Goal: Task Accomplishment & Management: Manage account settings

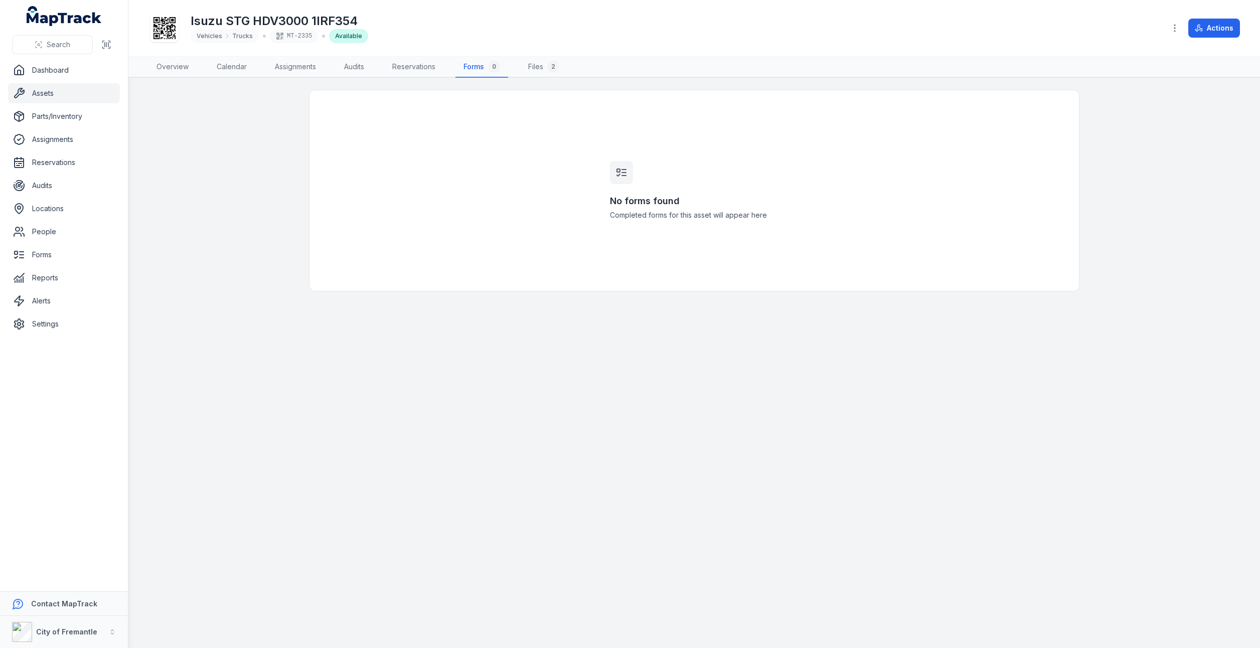
click at [344, 37] on div "Available" at bounding box center [348, 36] width 39 height 14
click at [303, 36] on div "MT-2335" at bounding box center [294, 36] width 48 height 14
click at [57, 69] on link "Dashboard" at bounding box center [64, 70] width 112 height 20
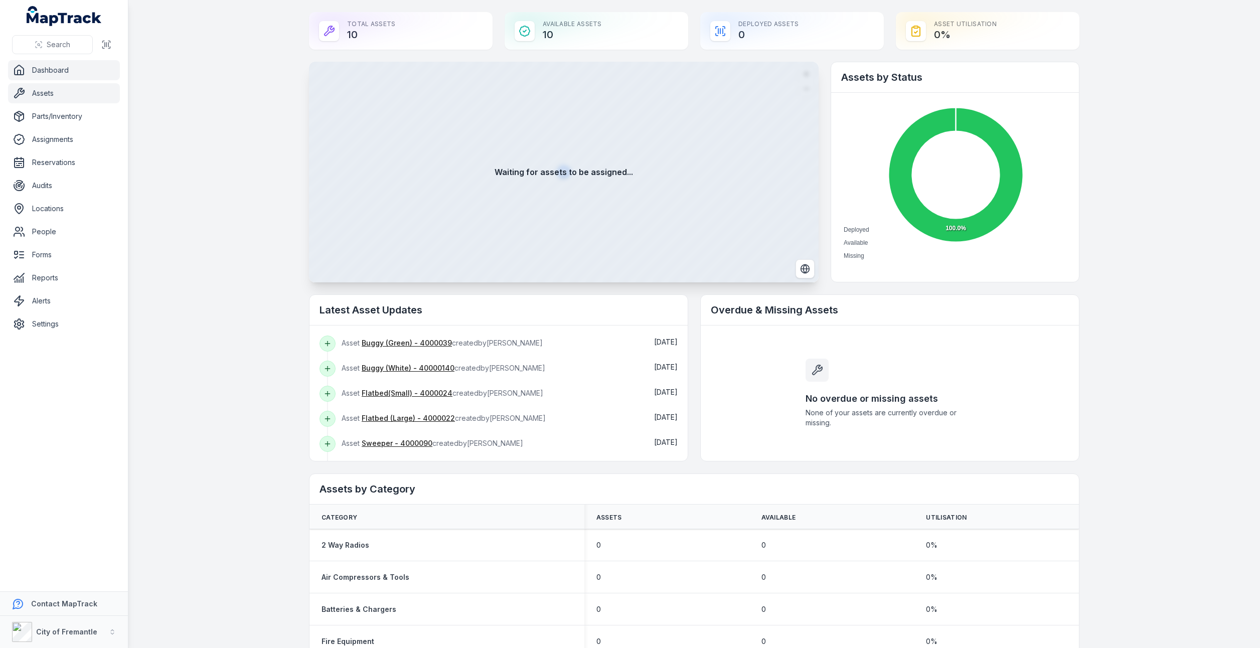
click at [27, 98] on link "Assets" at bounding box center [64, 93] width 112 height 20
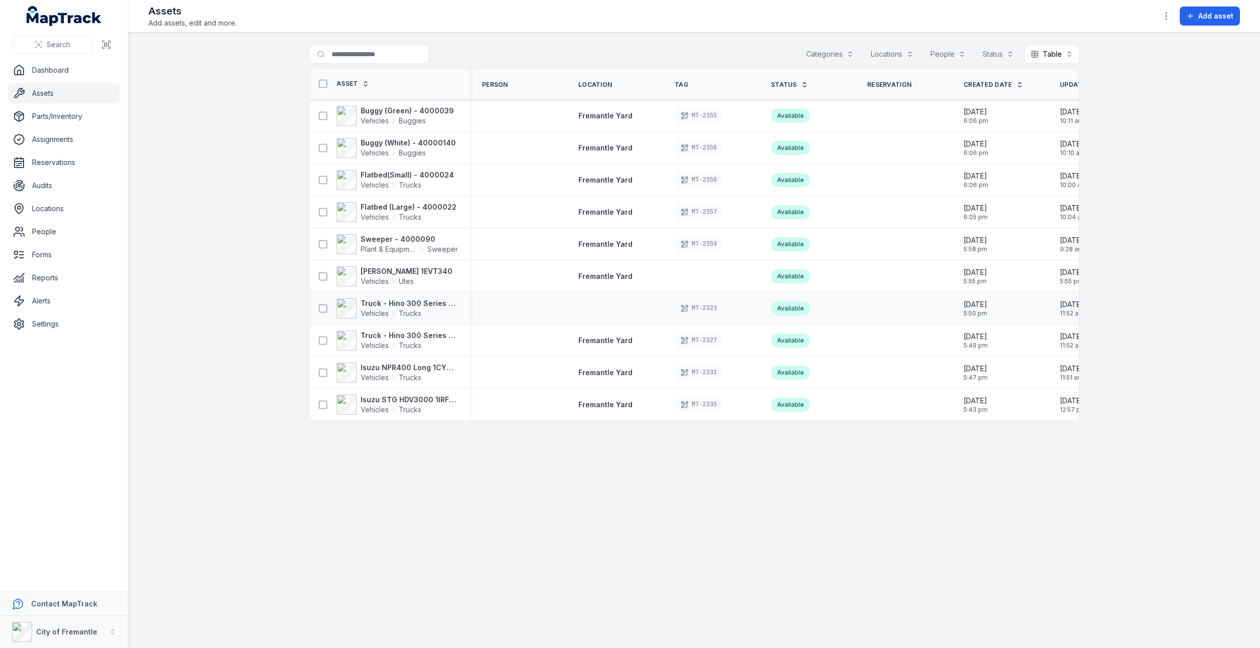
click at [689, 312] on div "MT-2323" at bounding box center [698, 308] width 48 height 14
drag, startPoint x: 689, startPoint y: 312, endPoint x: 651, endPoint y: 309, distance: 38.3
click at [651, 309] on div at bounding box center [614, 308] width 96 height 8
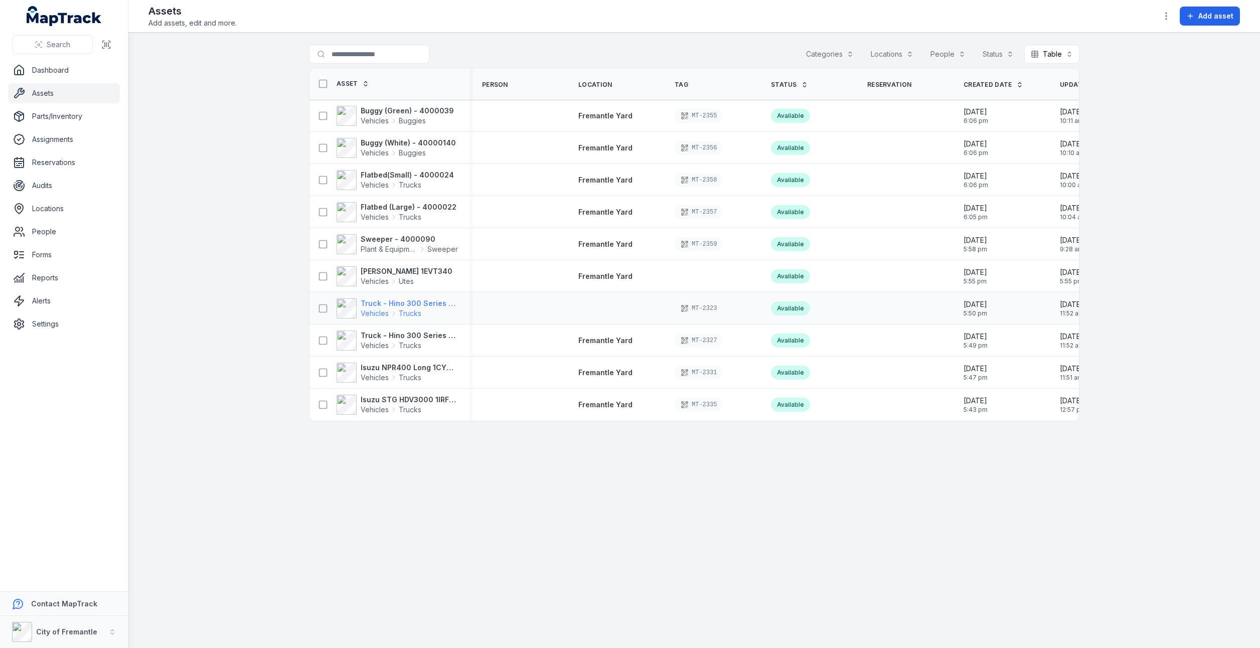
click at [420, 305] on strong "Truck - Hino 300 Series 1GIR988" at bounding box center [409, 303] width 97 height 10
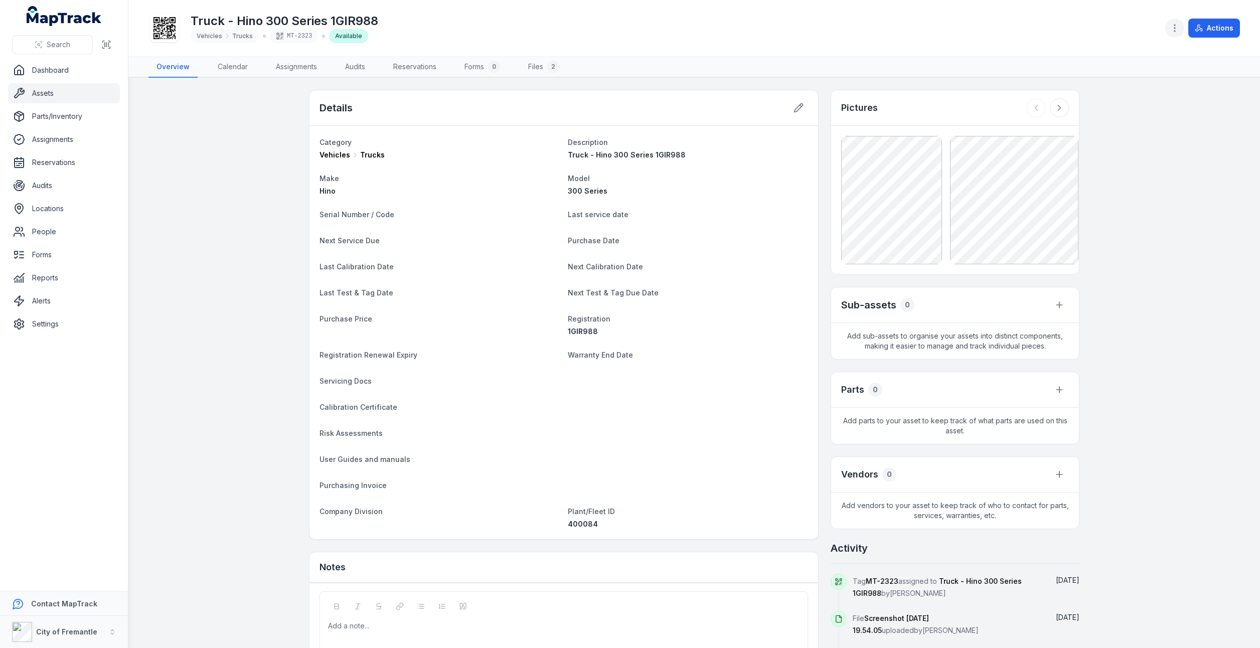
click at [1181, 28] on button "button" at bounding box center [1174, 28] width 19 height 19
click at [1117, 101] on div "Edit asset fields" at bounding box center [1125, 99] width 112 height 18
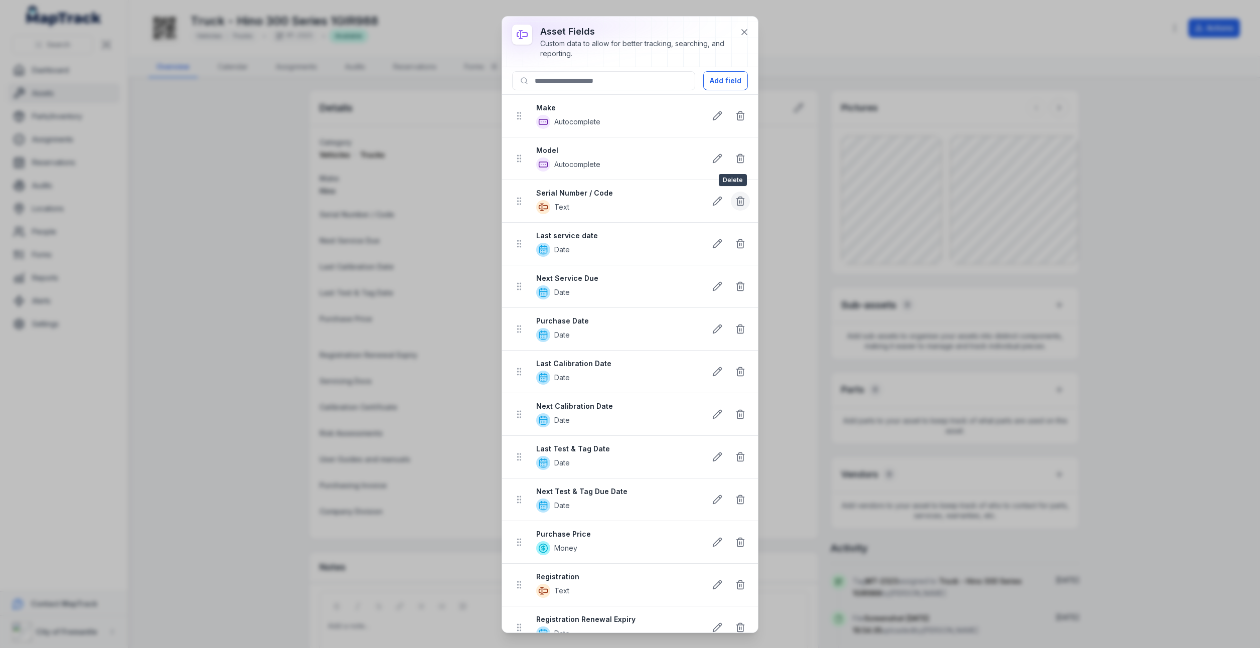
click at [737, 204] on icon at bounding box center [740, 202] width 6 height 7
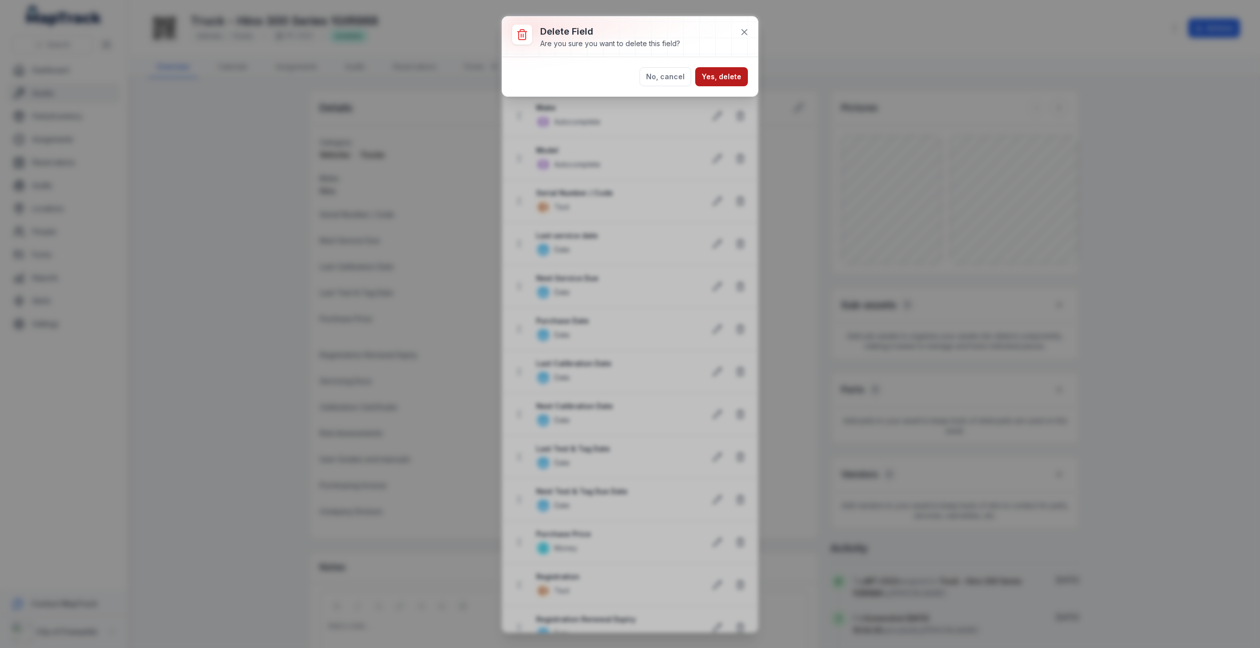
click at [721, 74] on button "Yes, delete" at bounding box center [721, 76] width 53 height 19
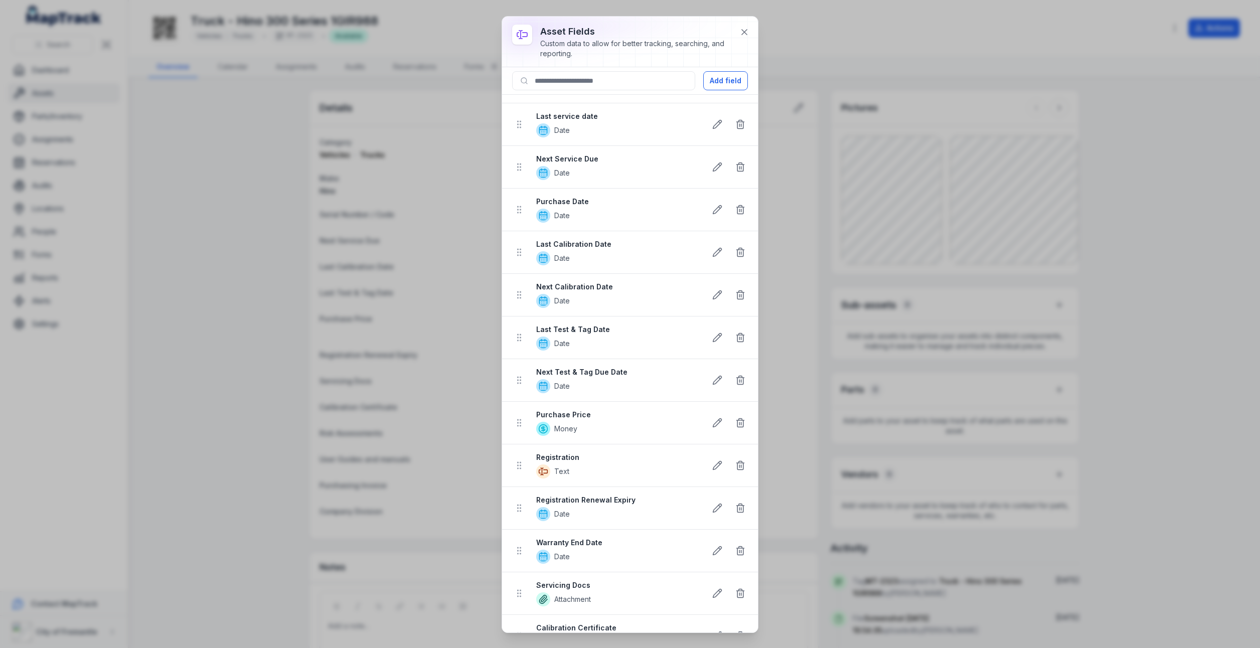
scroll to position [100, 0]
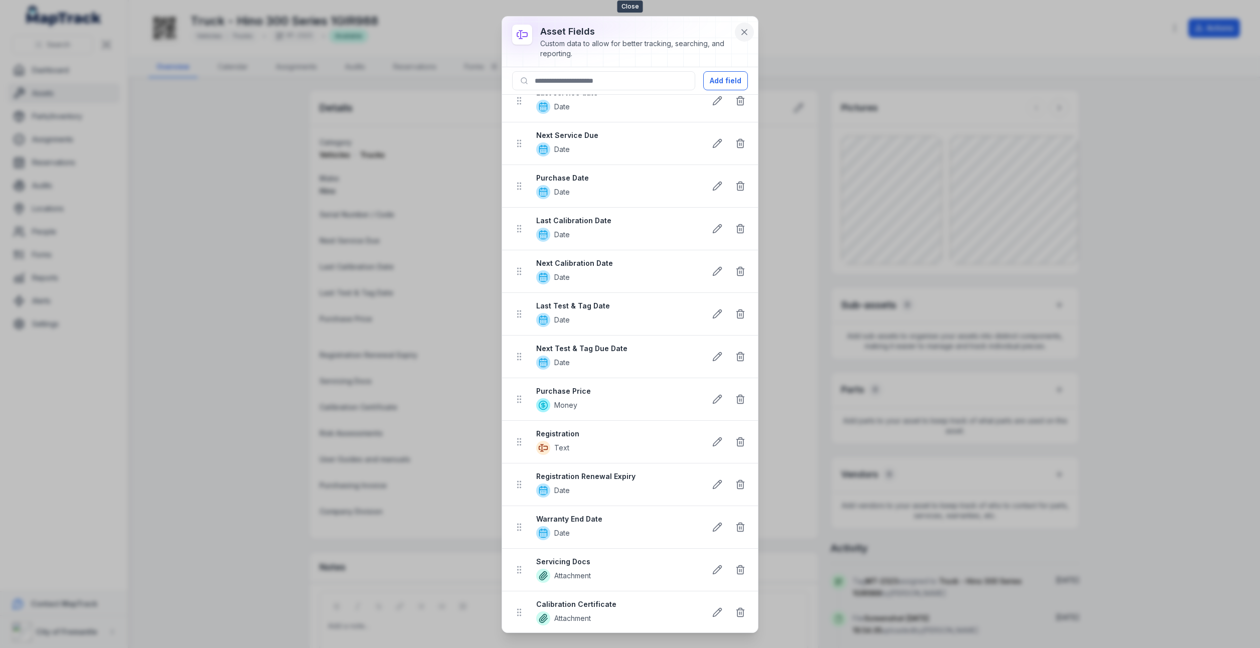
click at [742, 36] on icon at bounding box center [744, 32] width 10 height 10
